Goal: Find specific page/section: Find specific page/section

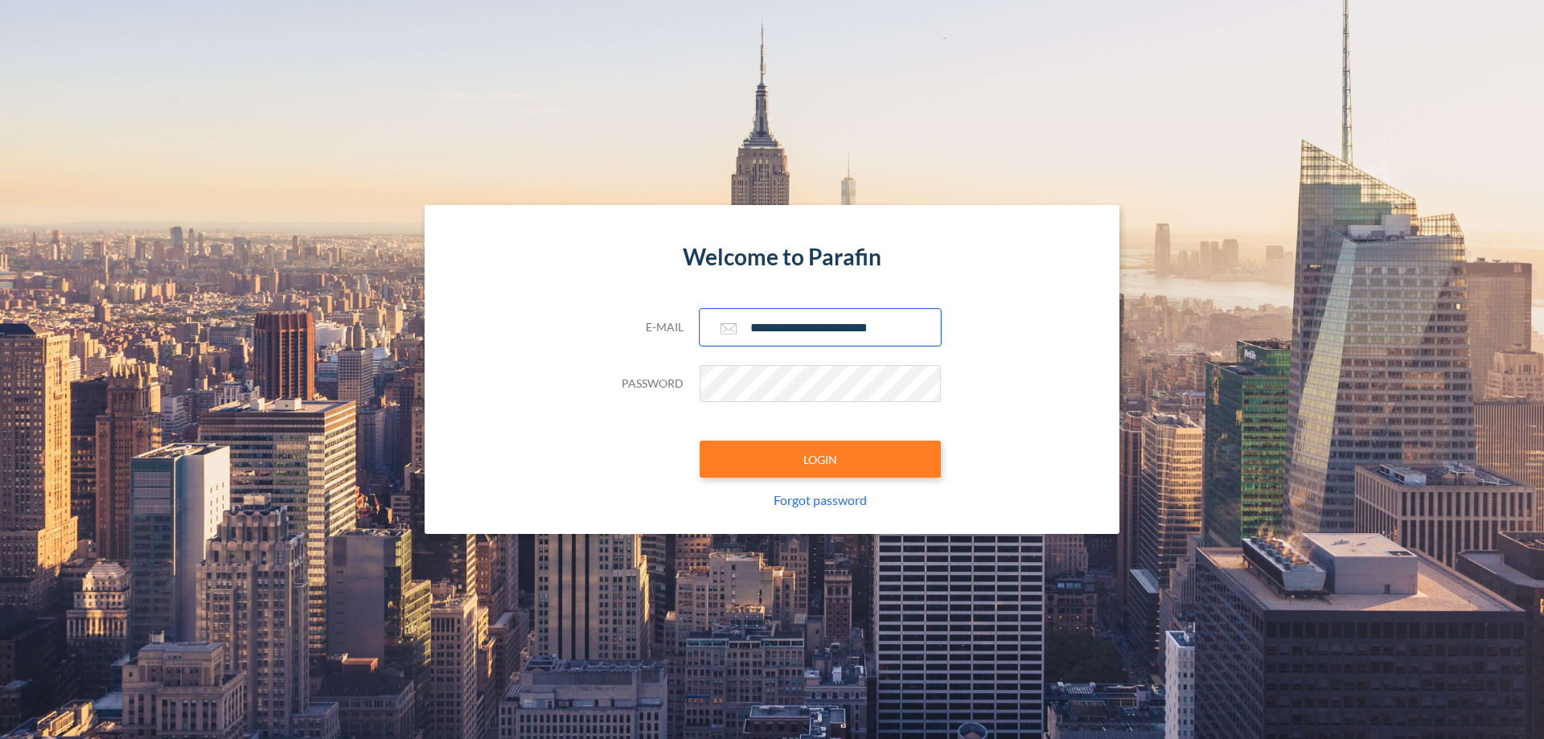
type input "**********"
click at [820, 459] on button "LOGIN" at bounding box center [820, 459] width 241 height 37
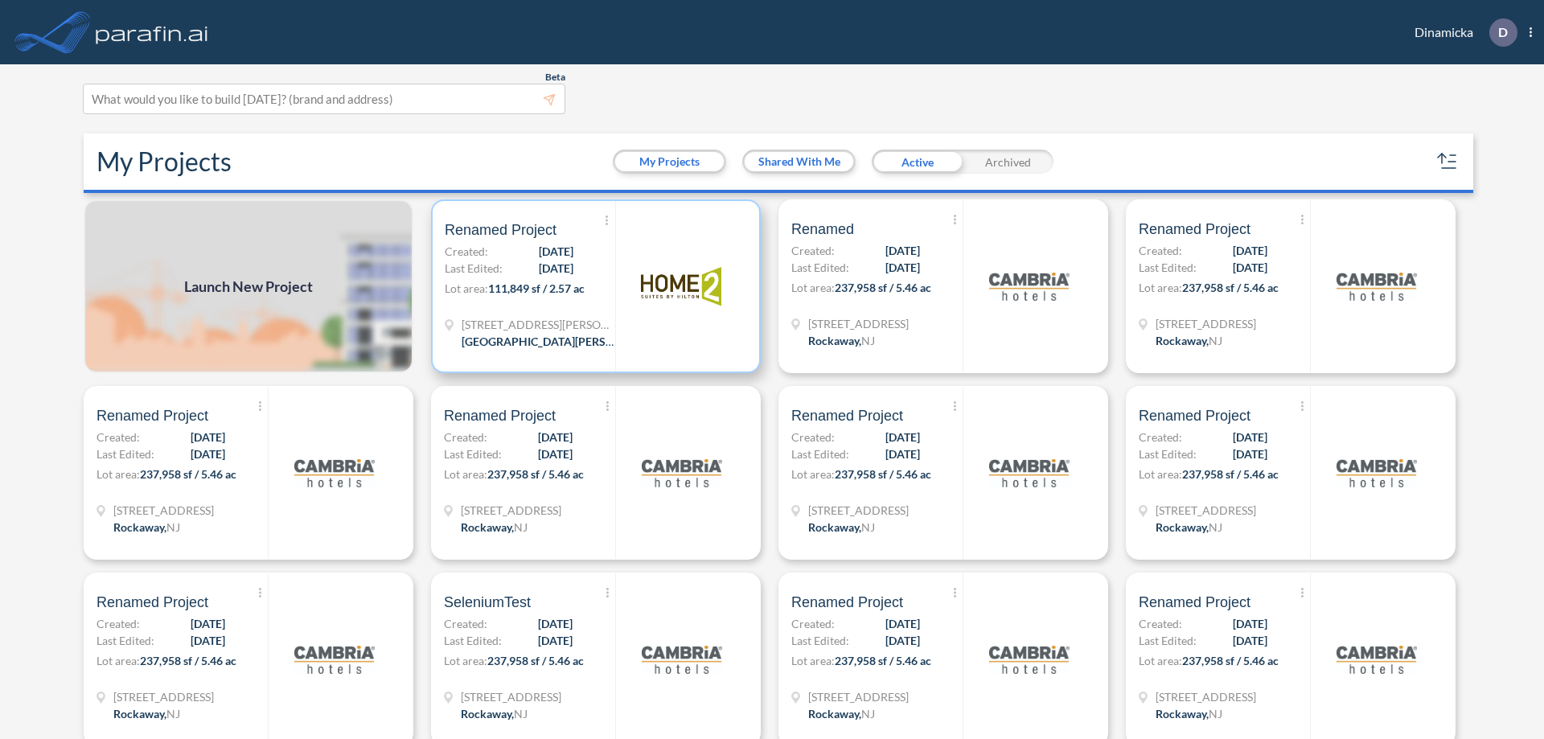
scroll to position [4, 0]
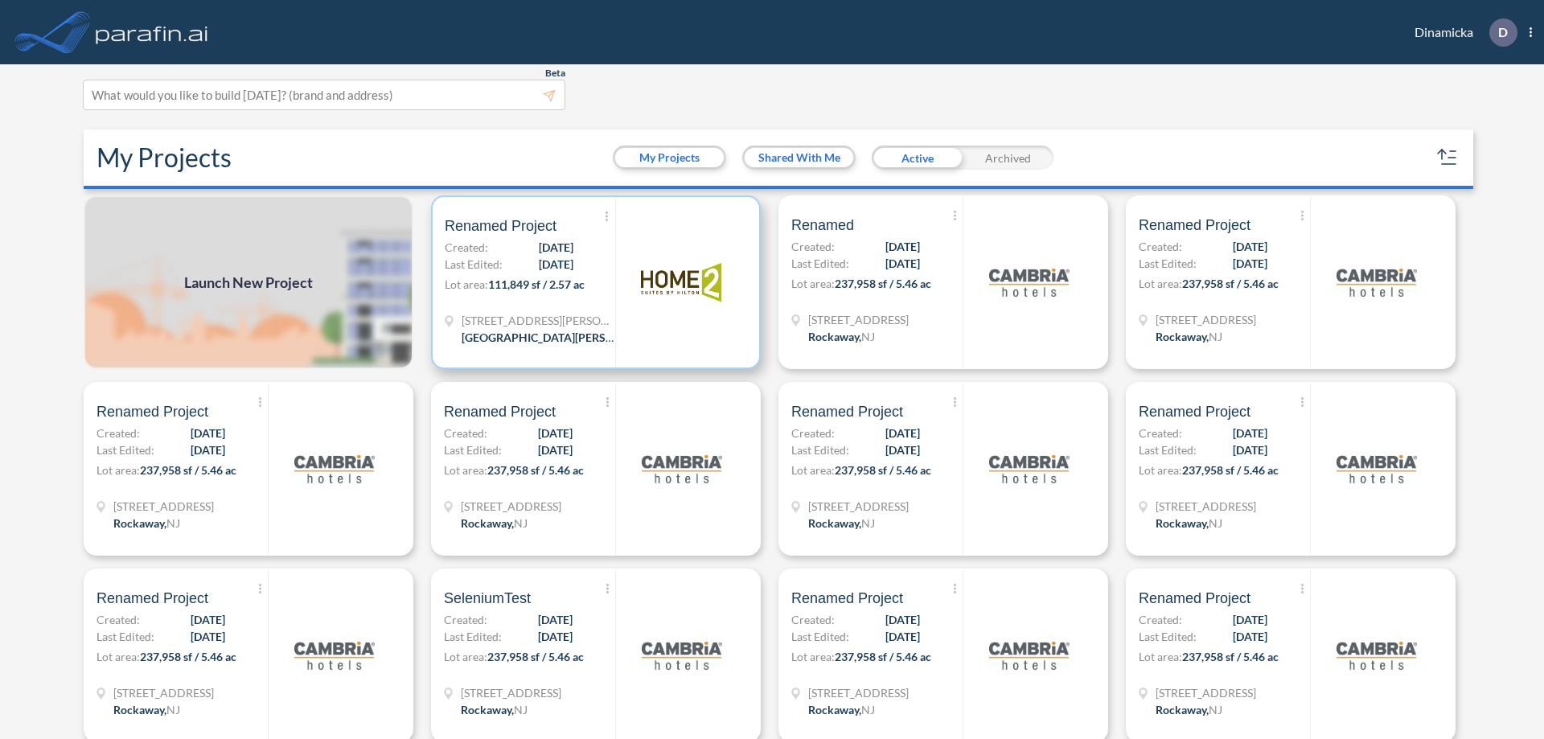
click at [593, 282] on p "Lot area: 111,849 sf / 2.57 ac" at bounding box center [530, 287] width 170 height 23
